Goal: Obtain resource: Download file/media

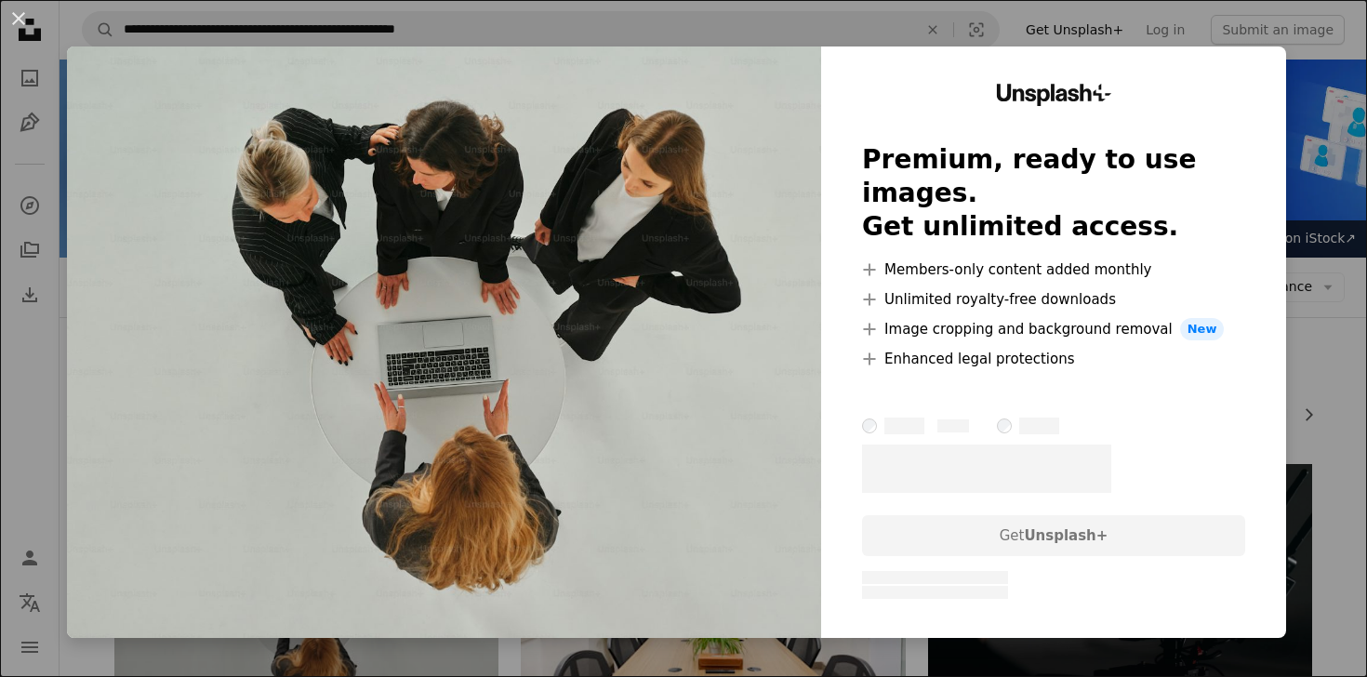
scroll to position [185, 0]
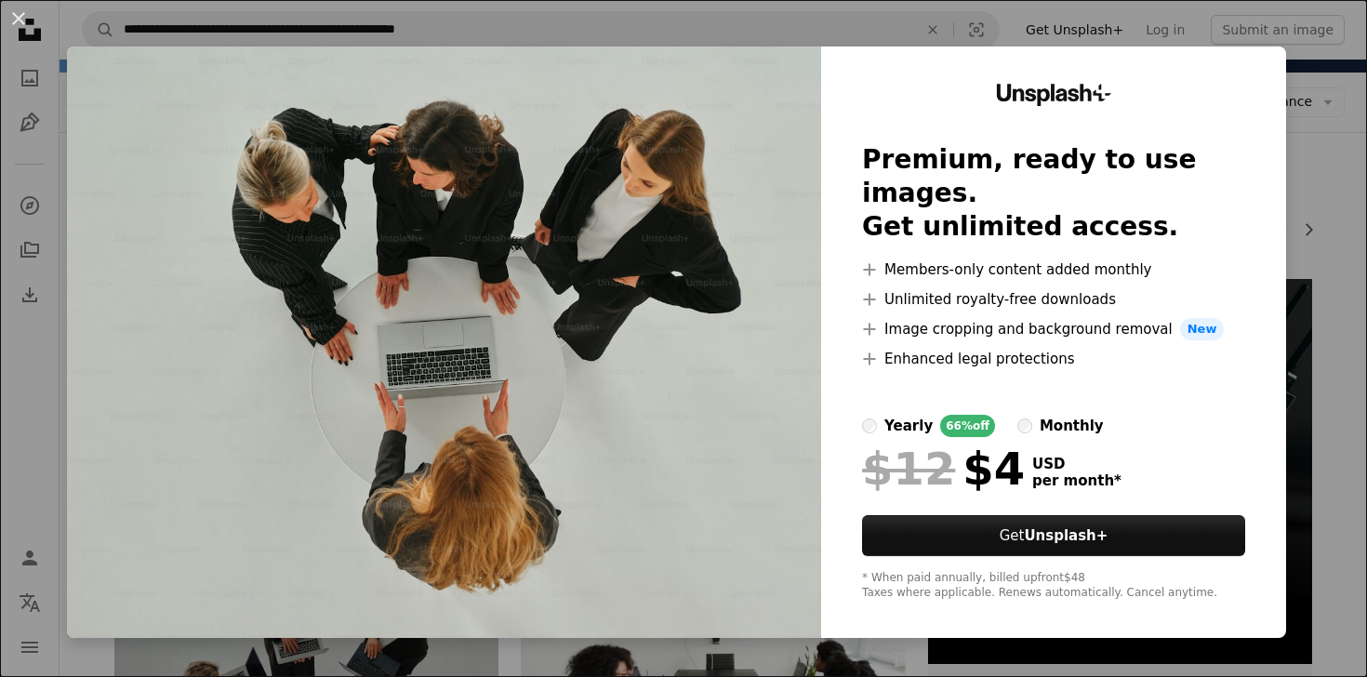
click at [615, 303] on img at bounding box center [444, 343] width 754 height 592
click at [295, 25] on div "An X shape Unsplash+ Premium, ready to use images. Get unlimited access. A plus…" at bounding box center [683, 338] width 1367 height 677
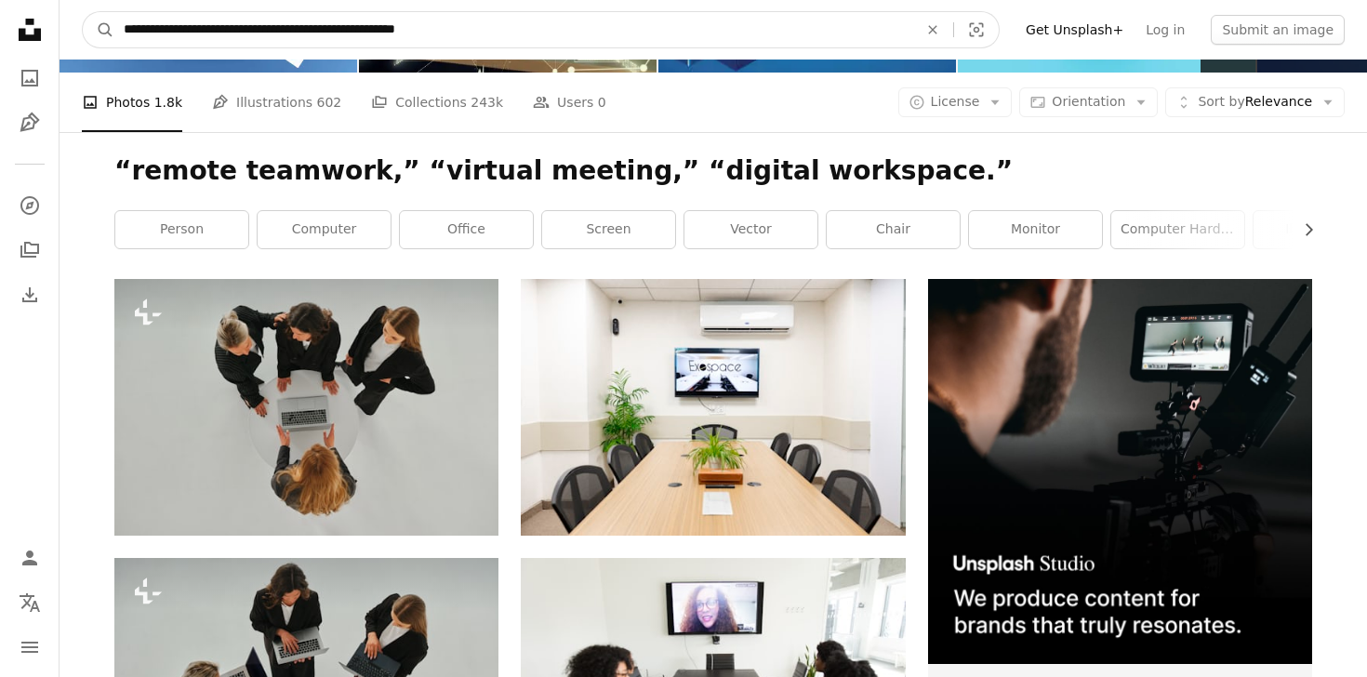
drag, startPoint x: 124, startPoint y: 31, endPoint x: 574, endPoint y: 47, distance: 450.4
click at [574, 47] on input "**********" at bounding box center [513, 29] width 798 height 35
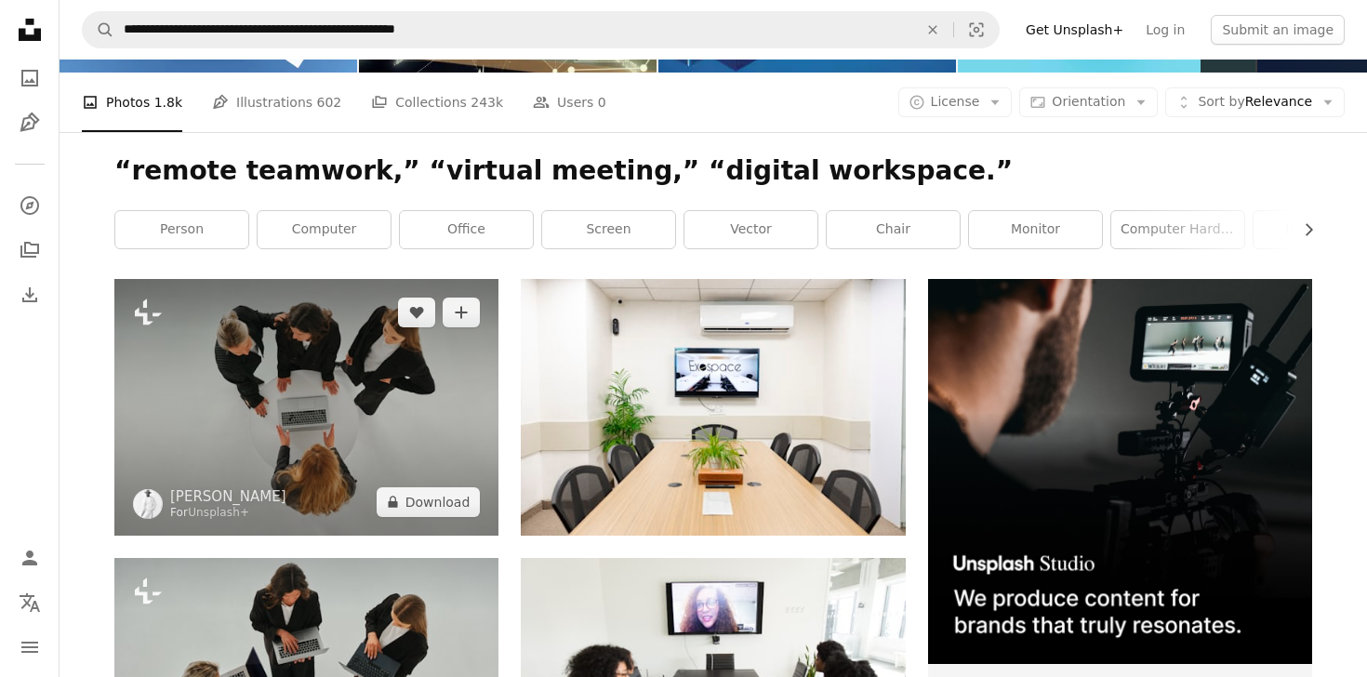
click at [351, 455] on img at bounding box center [306, 407] width 384 height 256
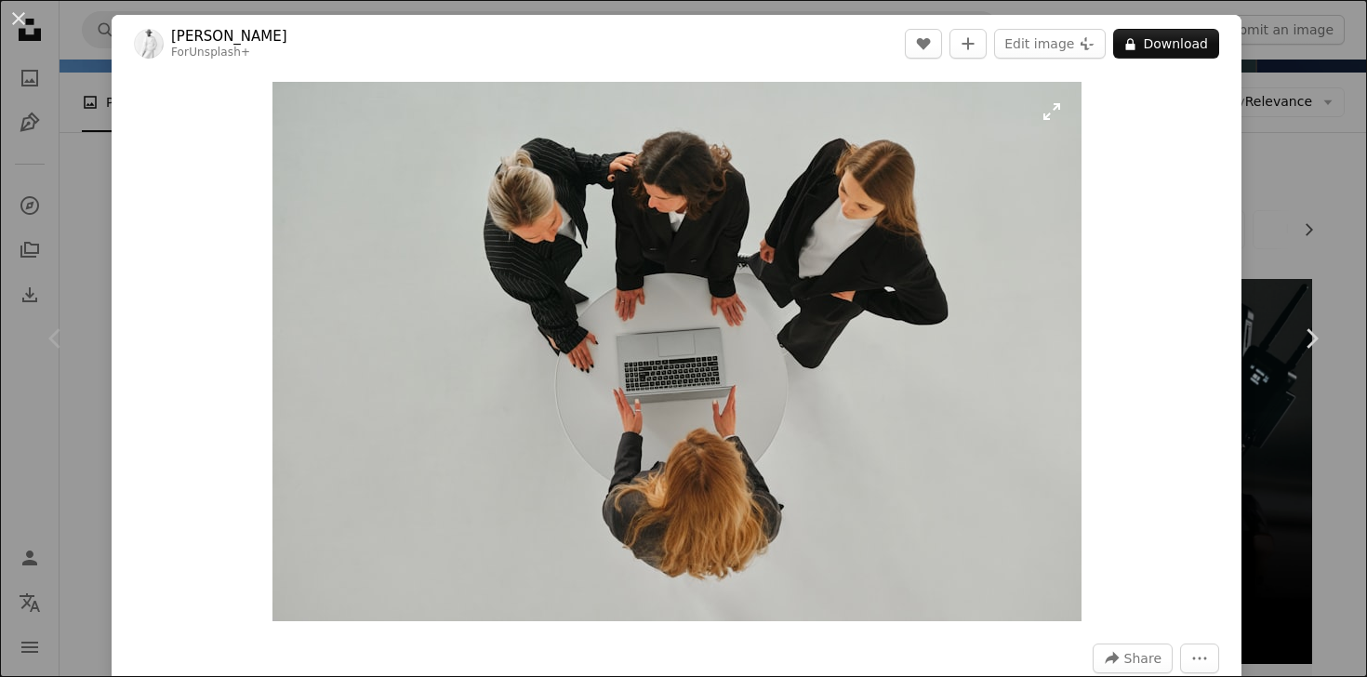
click at [900, 264] on img "Zoom in on this image" at bounding box center [677, 351] width 809 height 539
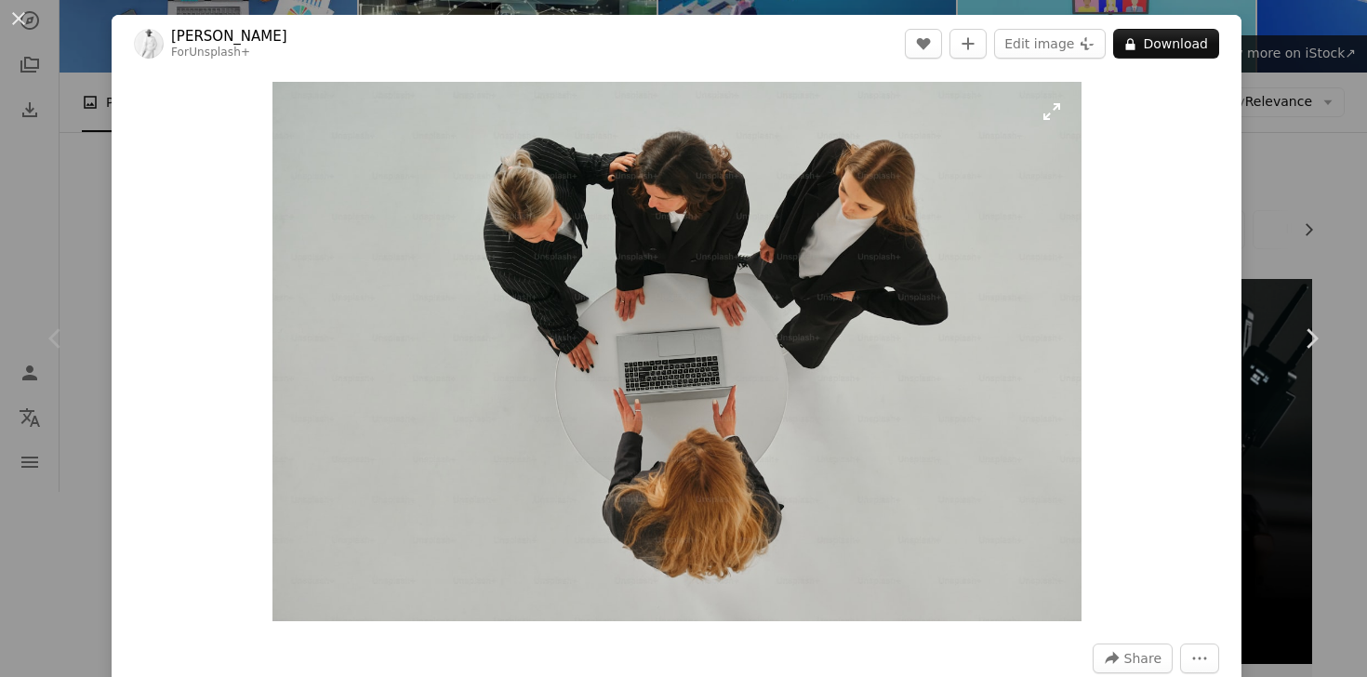
scroll to position [117, 0]
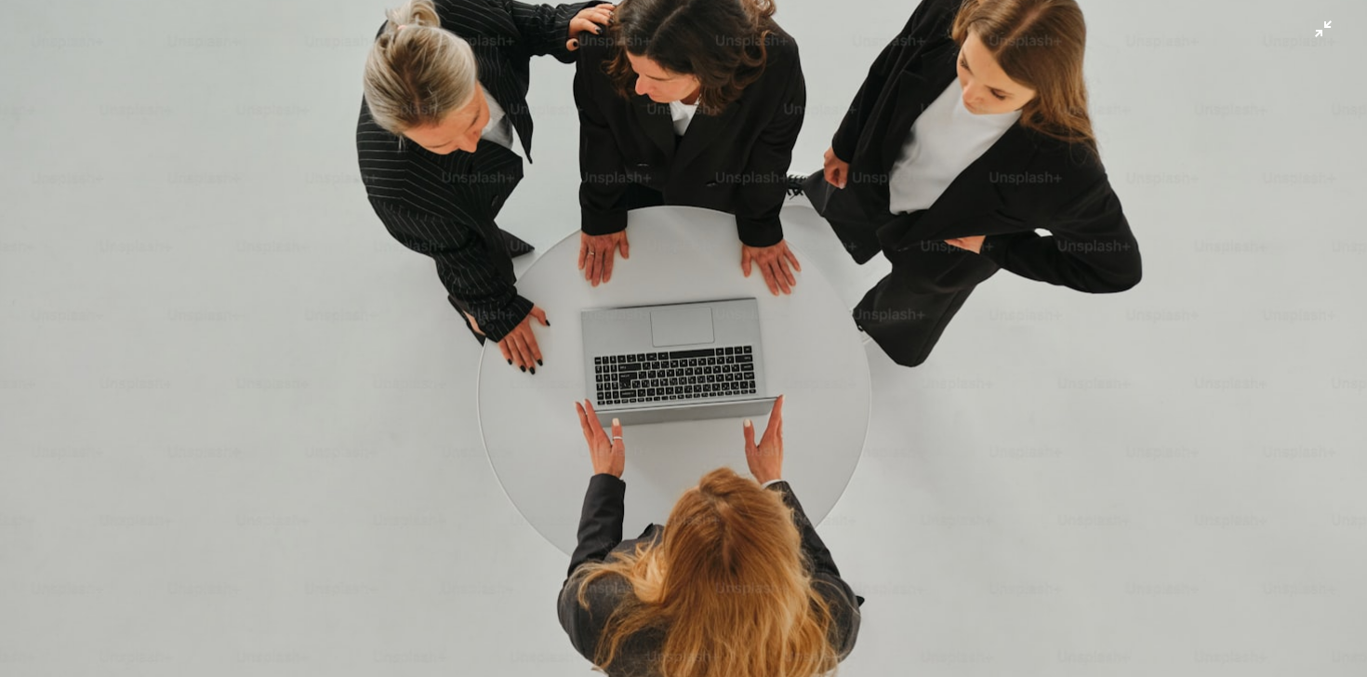
click at [901, 265] on img "Zoom out on this image" at bounding box center [683, 338] width 1369 height 912
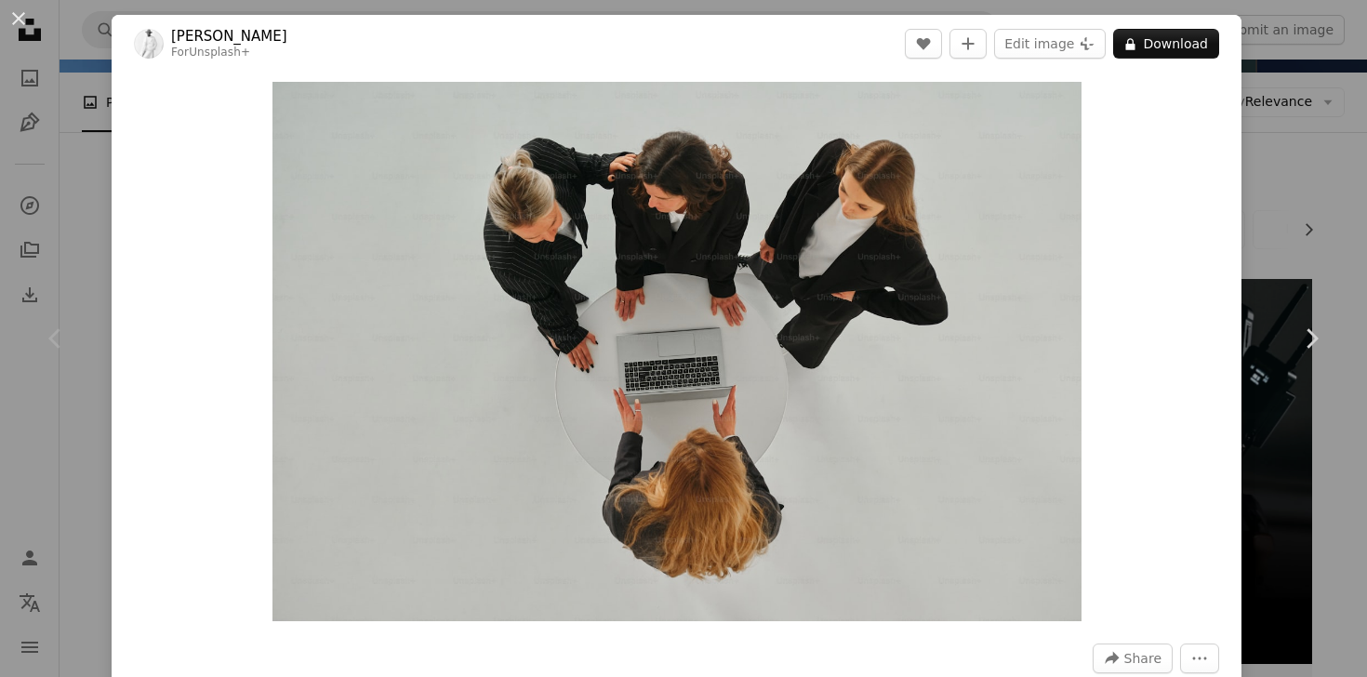
click at [91, 214] on div "An X shape Chevron left Chevron right [PERSON_NAME] For Unsplash+ A heart A plu…" at bounding box center [683, 338] width 1367 height 677
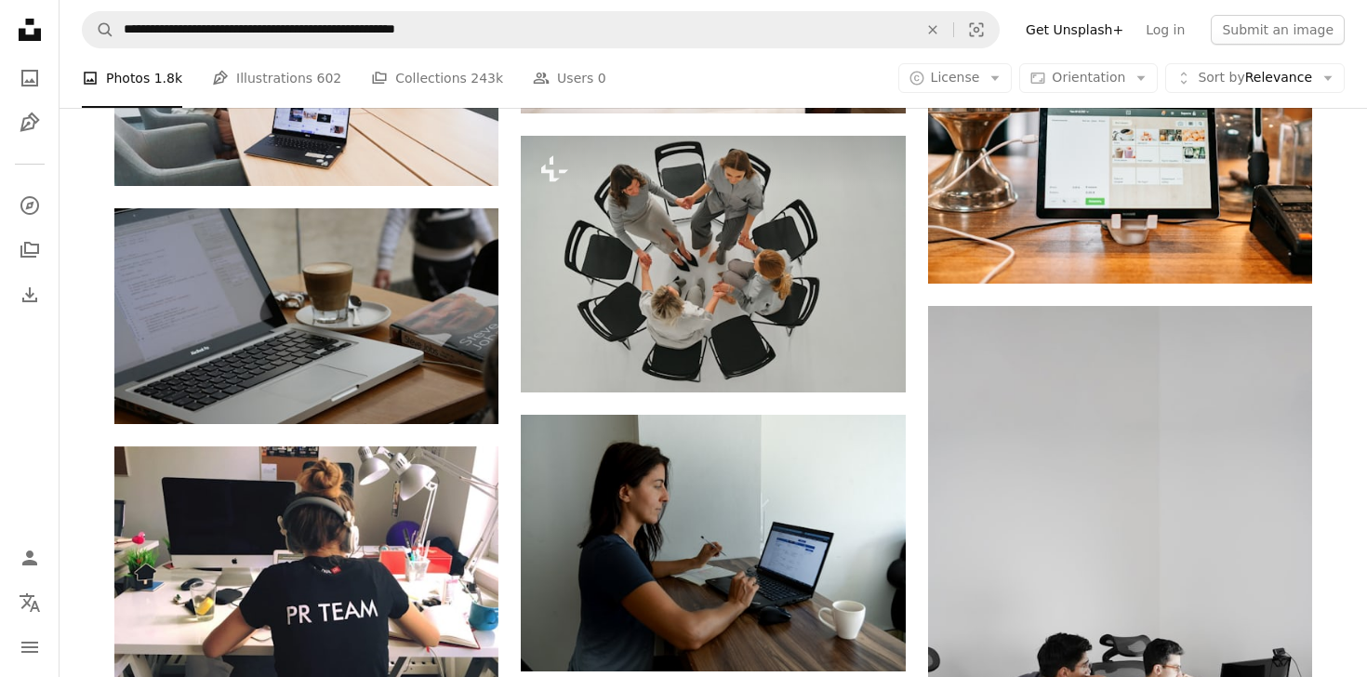
scroll to position [1867, 0]
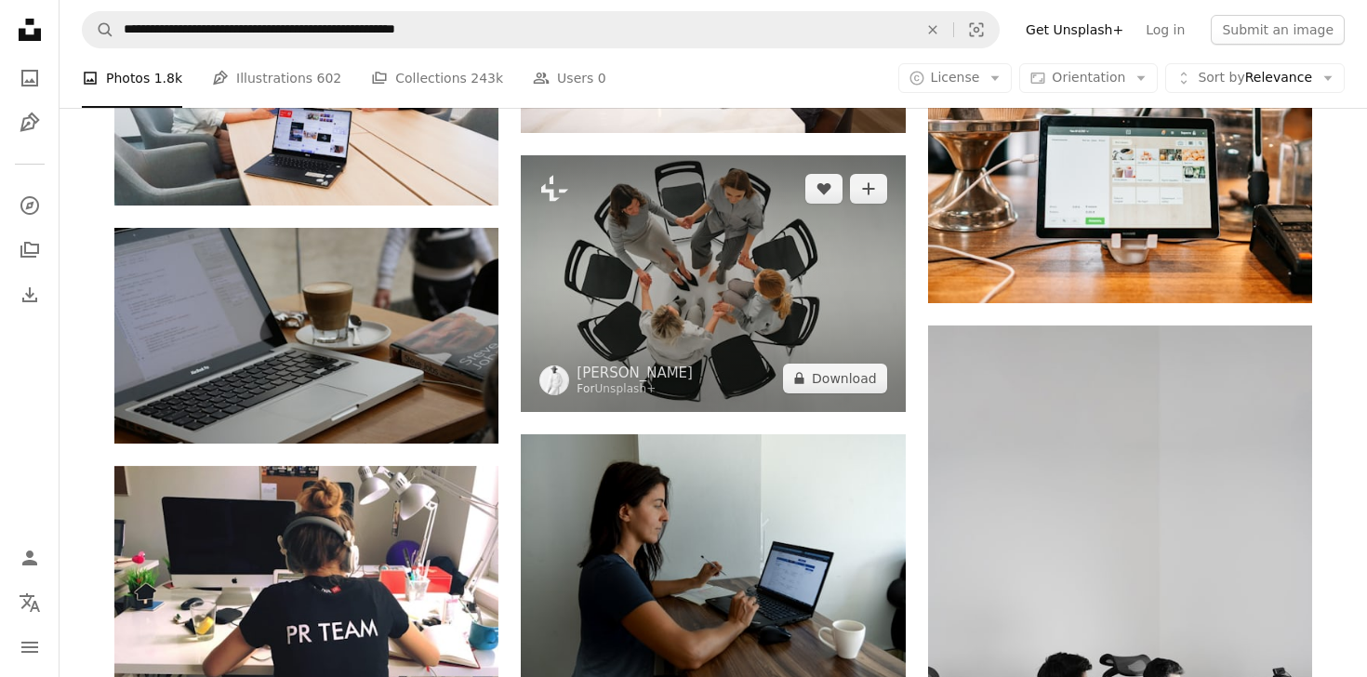
click at [670, 275] on img at bounding box center [713, 283] width 384 height 256
